Goal: Find specific page/section: Find specific page/section

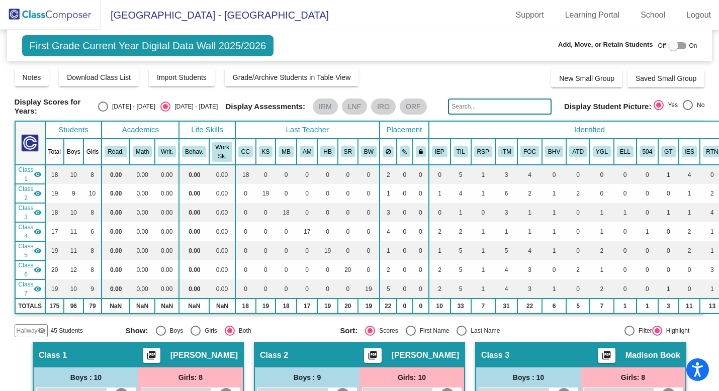
click at [28, 10] on img at bounding box center [50, 15] width 101 height 30
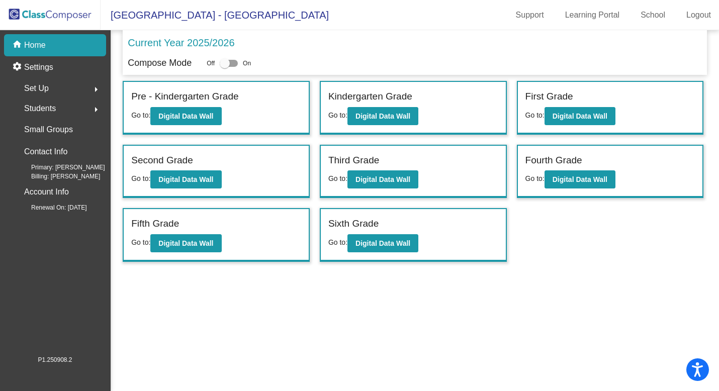
click at [39, 108] on span "Students" at bounding box center [40, 109] width 32 height 14
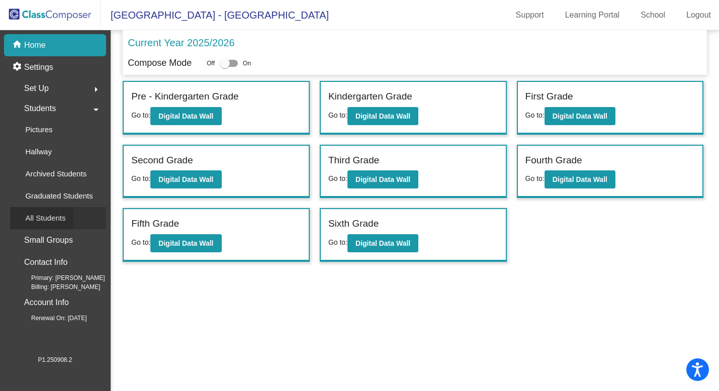
click at [49, 214] on p "All Students" at bounding box center [45, 218] width 40 height 12
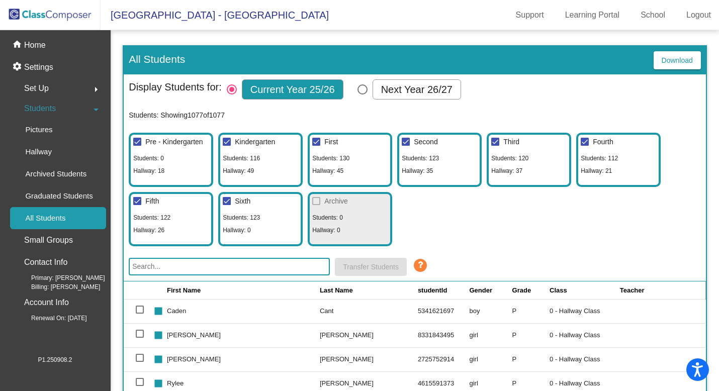
click at [150, 271] on input "text" at bounding box center [229, 267] width 201 height 18
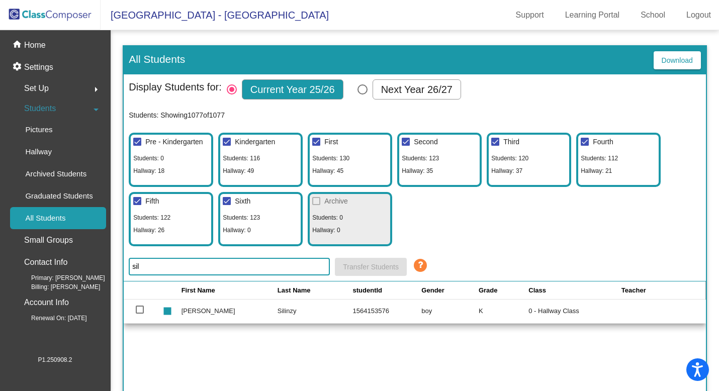
type input "sil"
click at [141, 309] on div at bounding box center [140, 310] width 8 height 8
click at [140, 314] on input "select row 41" at bounding box center [139, 314] width 1 height 1
click at [137, 308] on div at bounding box center [140, 310] width 8 height 8
click at [139, 314] on input "deselect row 41" at bounding box center [139, 314] width 1 height 1
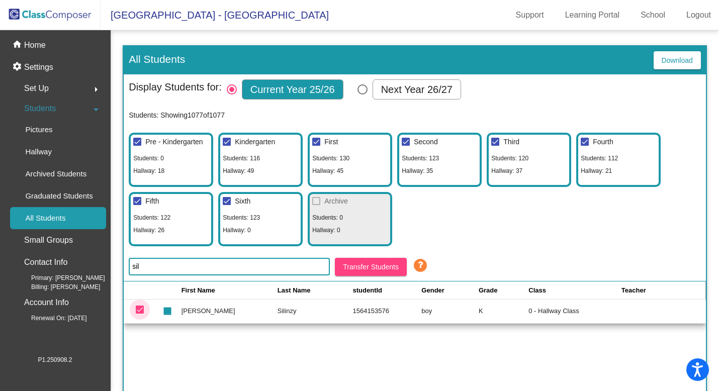
checkbox input "false"
click at [41, 153] on p "Hallway" at bounding box center [38, 152] width 27 height 12
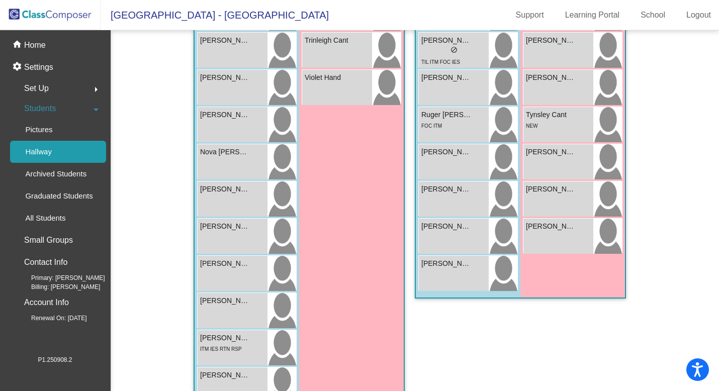
scroll to position [1098, 0]
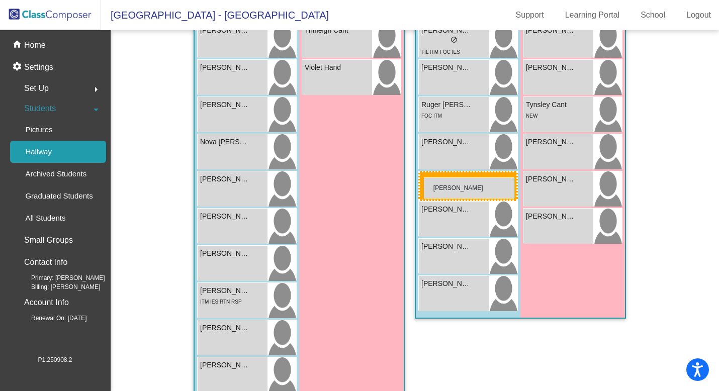
drag, startPoint x: 231, startPoint y: 219, endPoint x: 424, endPoint y: 178, distance: 197.0
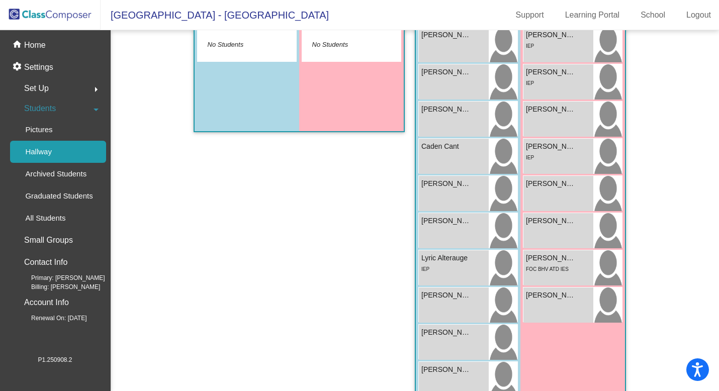
scroll to position [0, 0]
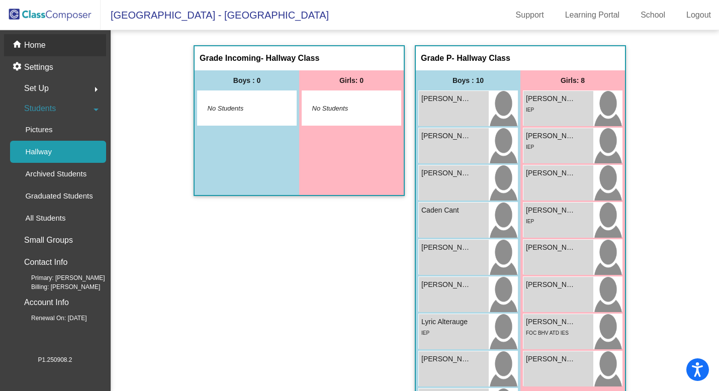
click at [45, 45] on p "Home" at bounding box center [35, 45] width 22 height 12
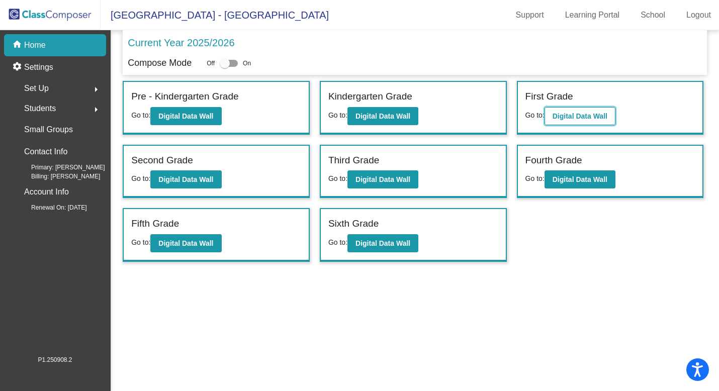
click at [568, 119] on b "Digital Data Wall" at bounding box center [580, 116] width 55 height 8
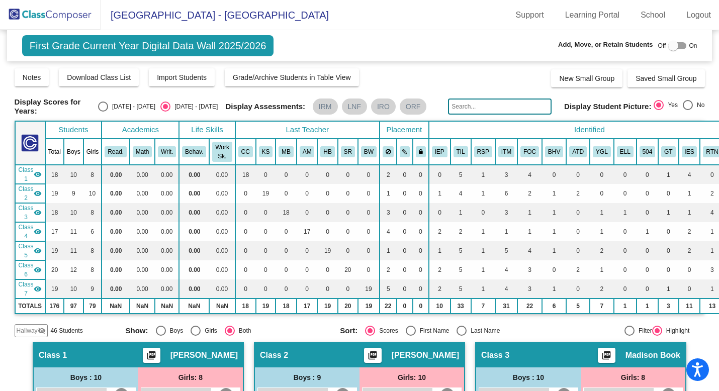
click at [671, 42] on div at bounding box center [673, 46] width 10 height 10
checkbox input "true"
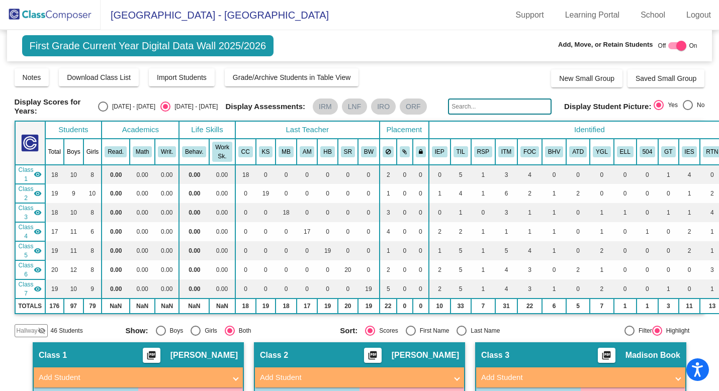
click at [26, 328] on span "Hallway" at bounding box center [27, 330] width 21 height 9
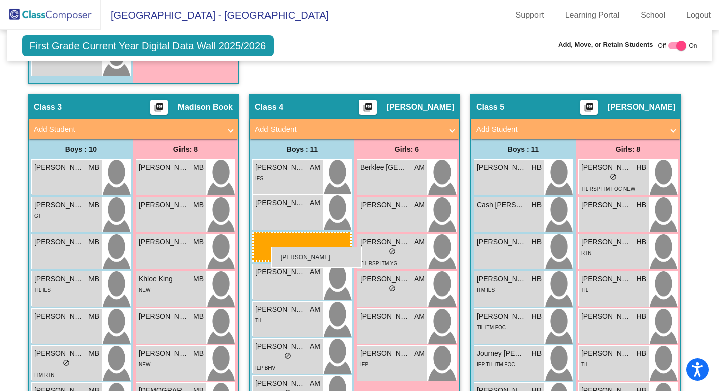
scroll to position [1184, 0]
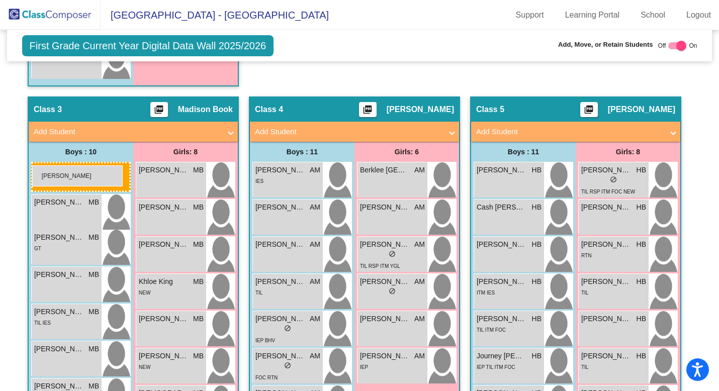
drag, startPoint x: 70, startPoint y: 139, endPoint x: 32, endPoint y: 165, distance: 46.2
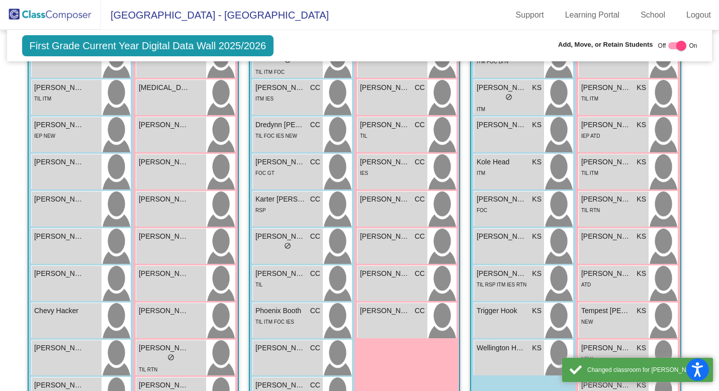
scroll to position [0, 0]
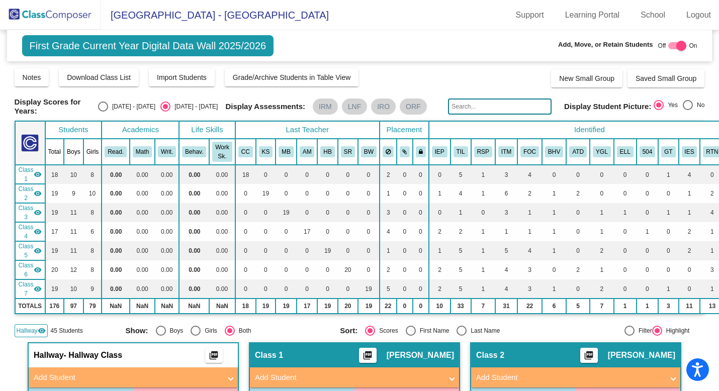
click at [28, 331] on span "Hallway" at bounding box center [27, 330] width 21 height 9
